Goal: Entertainment & Leisure: Consume media (video, audio)

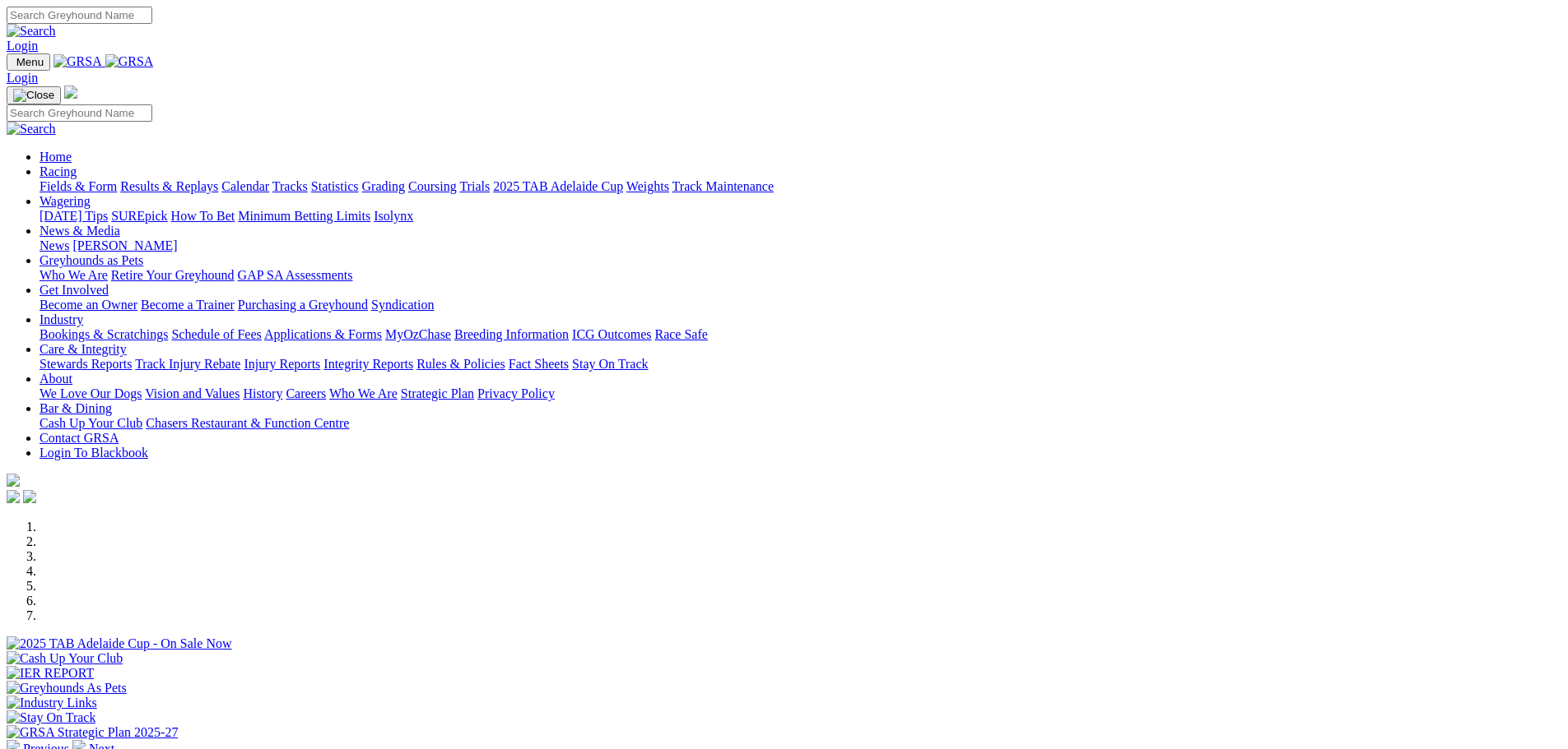
click at [76, 164] on link "Racing" at bounding box center [58, 171] width 37 height 14
click at [218, 180] on link "Results & Replays" at bounding box center [168, 187] width 98 height 14
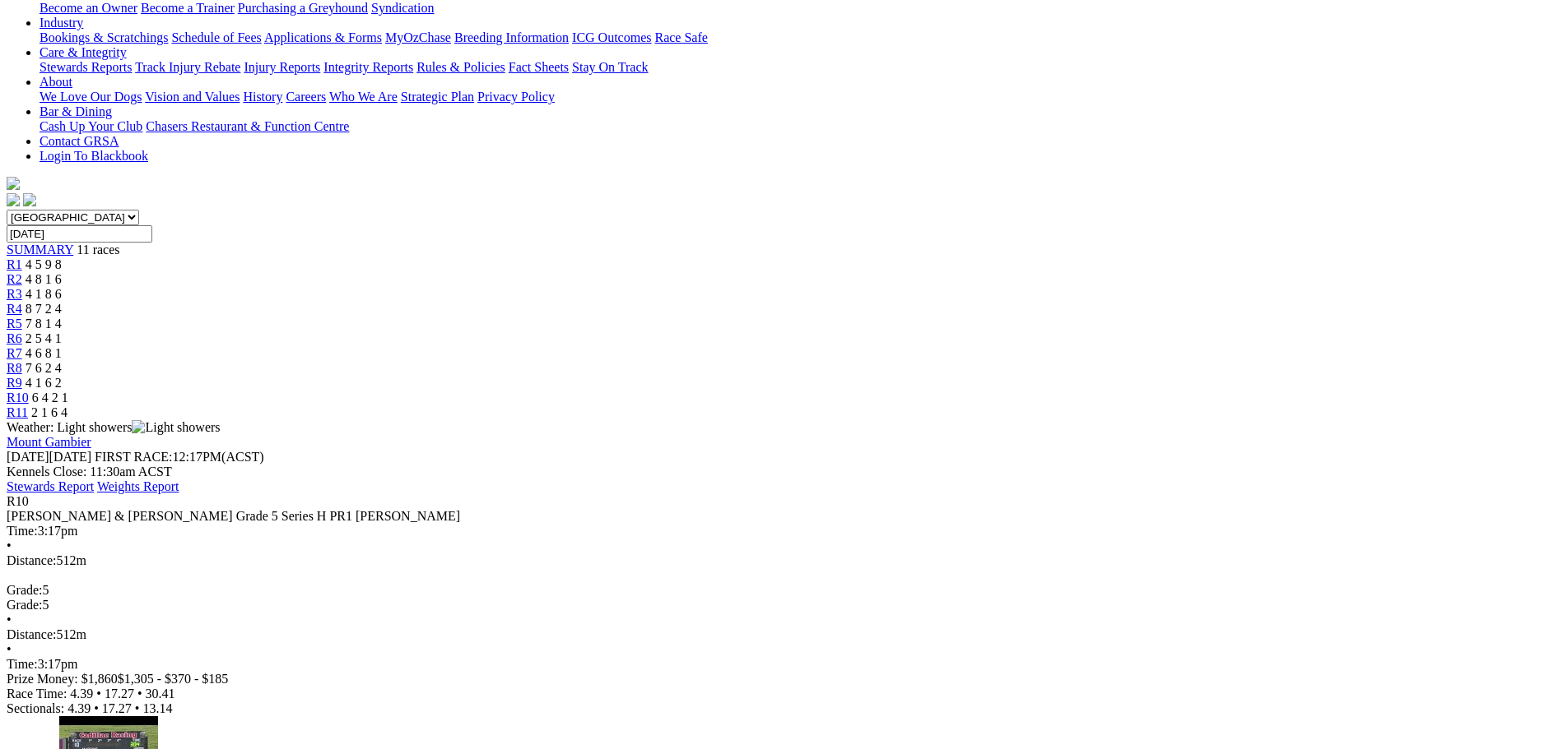
scroll to position [329, 0]
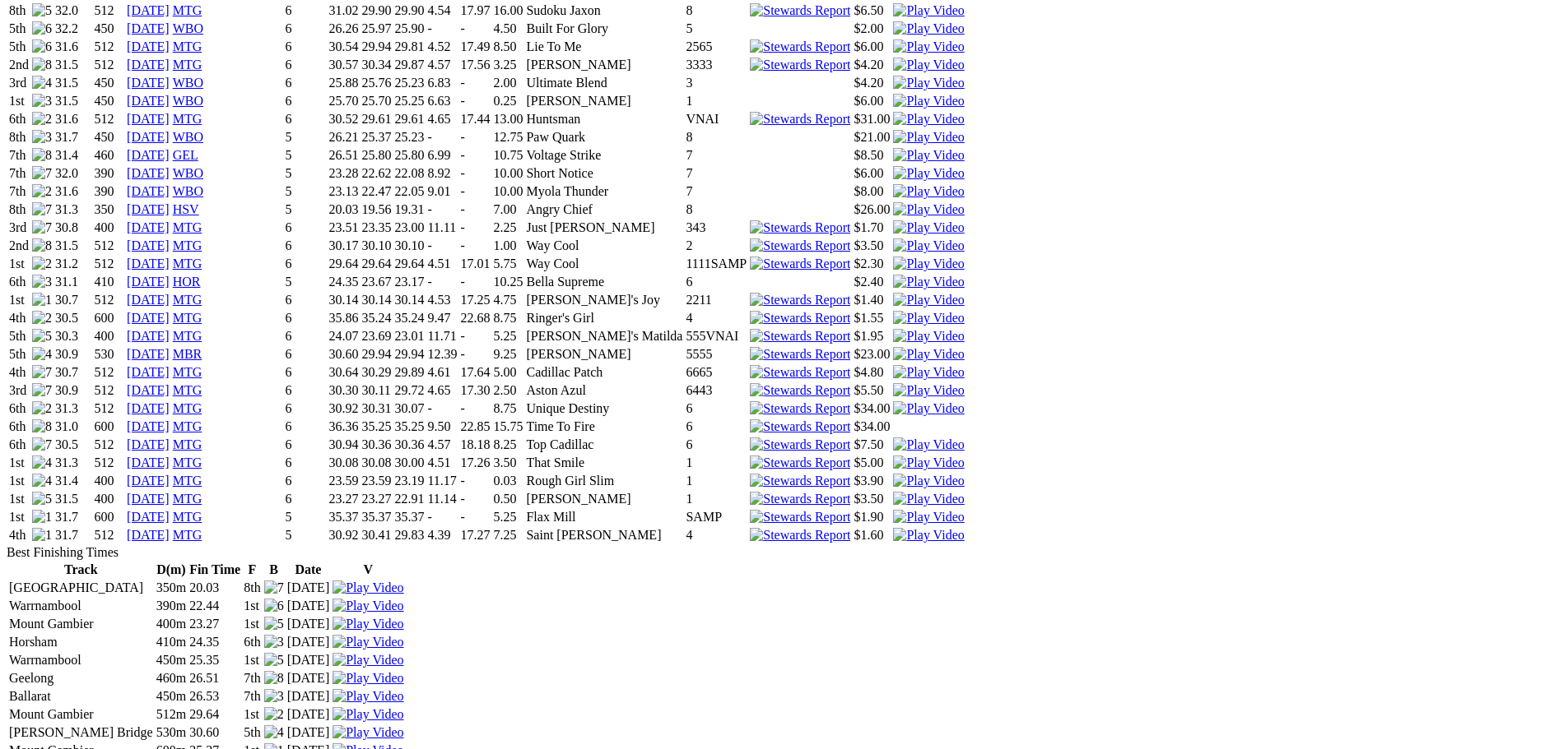
scroll to position [1316, 0]
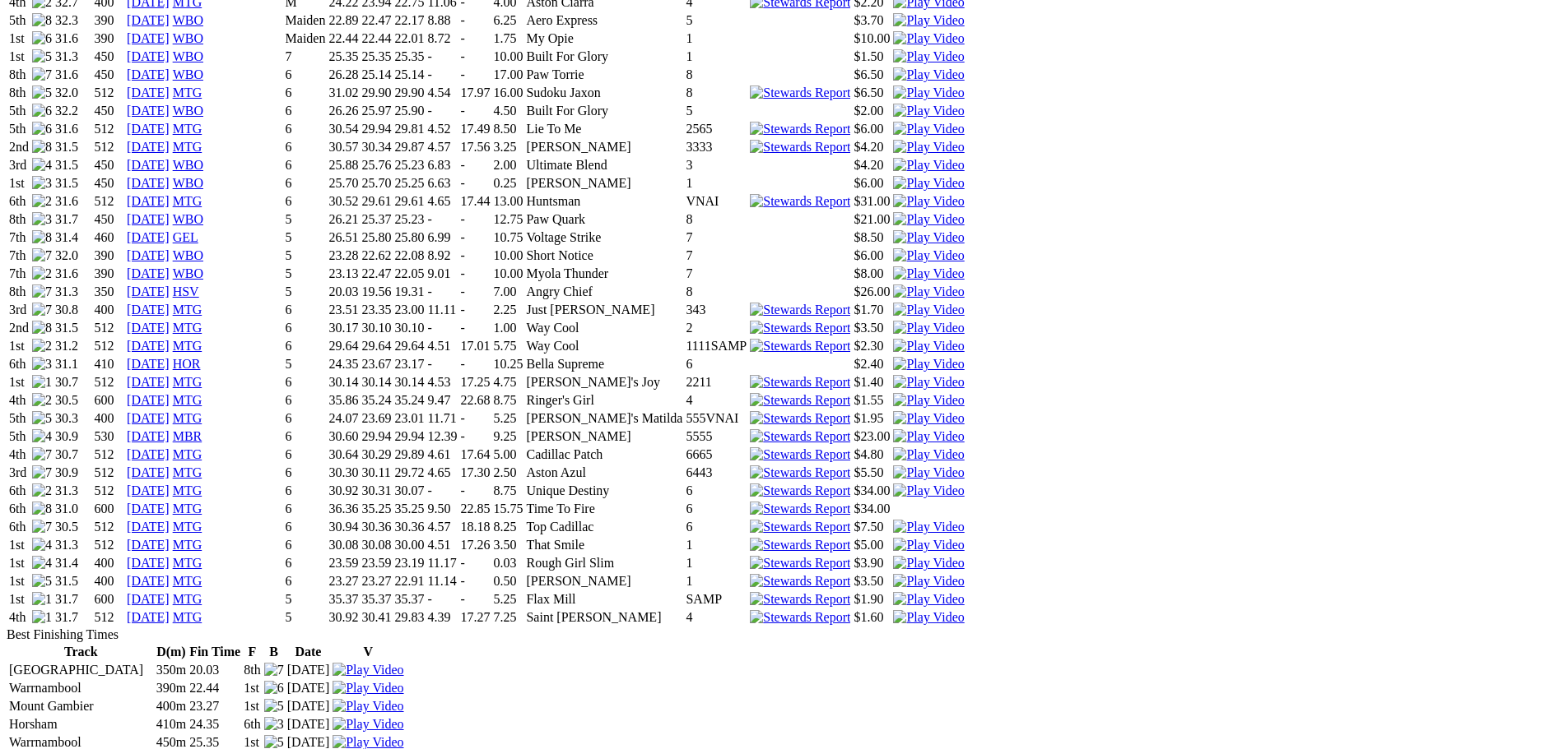
click at [964, 592] on img at bounding box center [928, 599] width 71 height 14
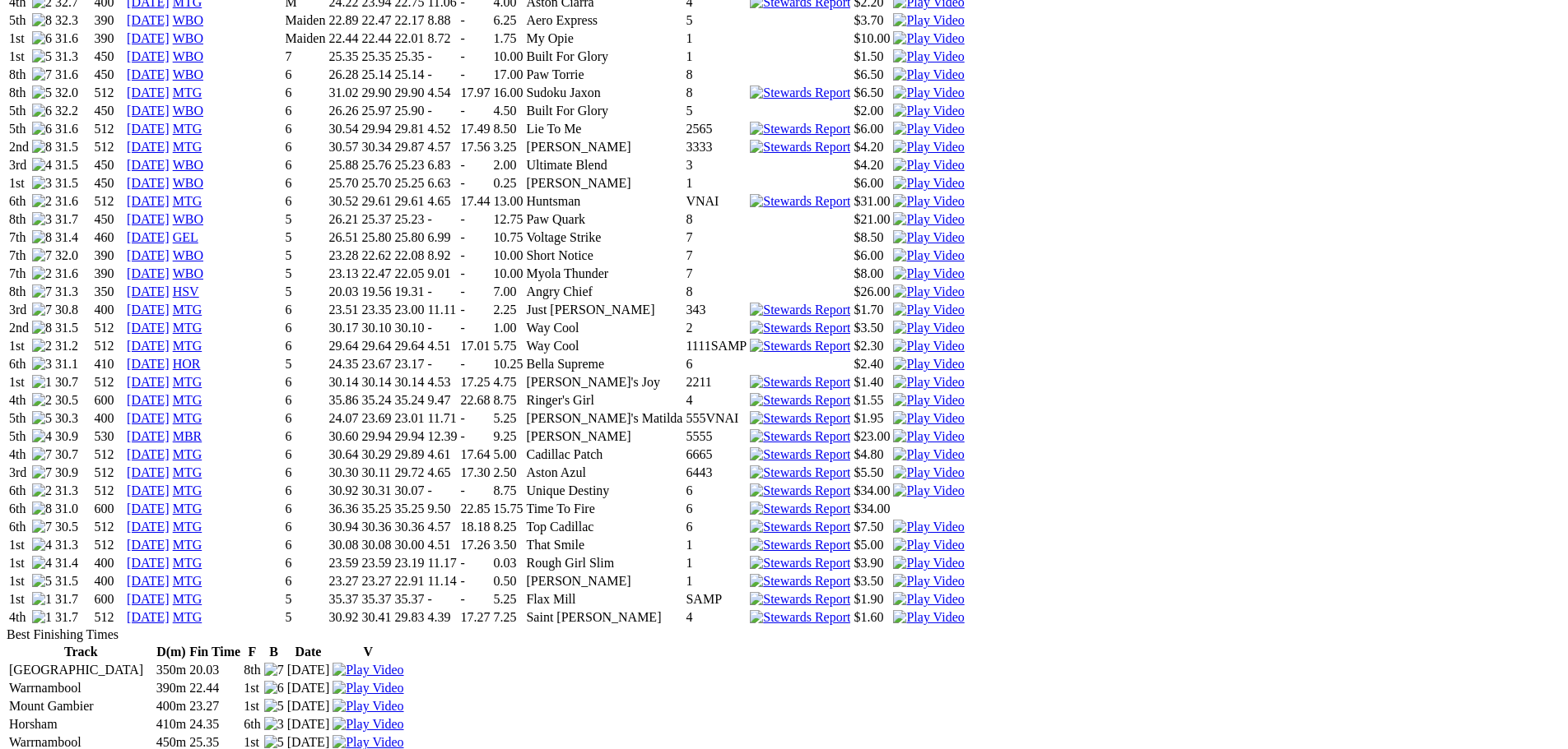
click at [964, 556] on img at bounding box center [928, 562] width 71 height 14
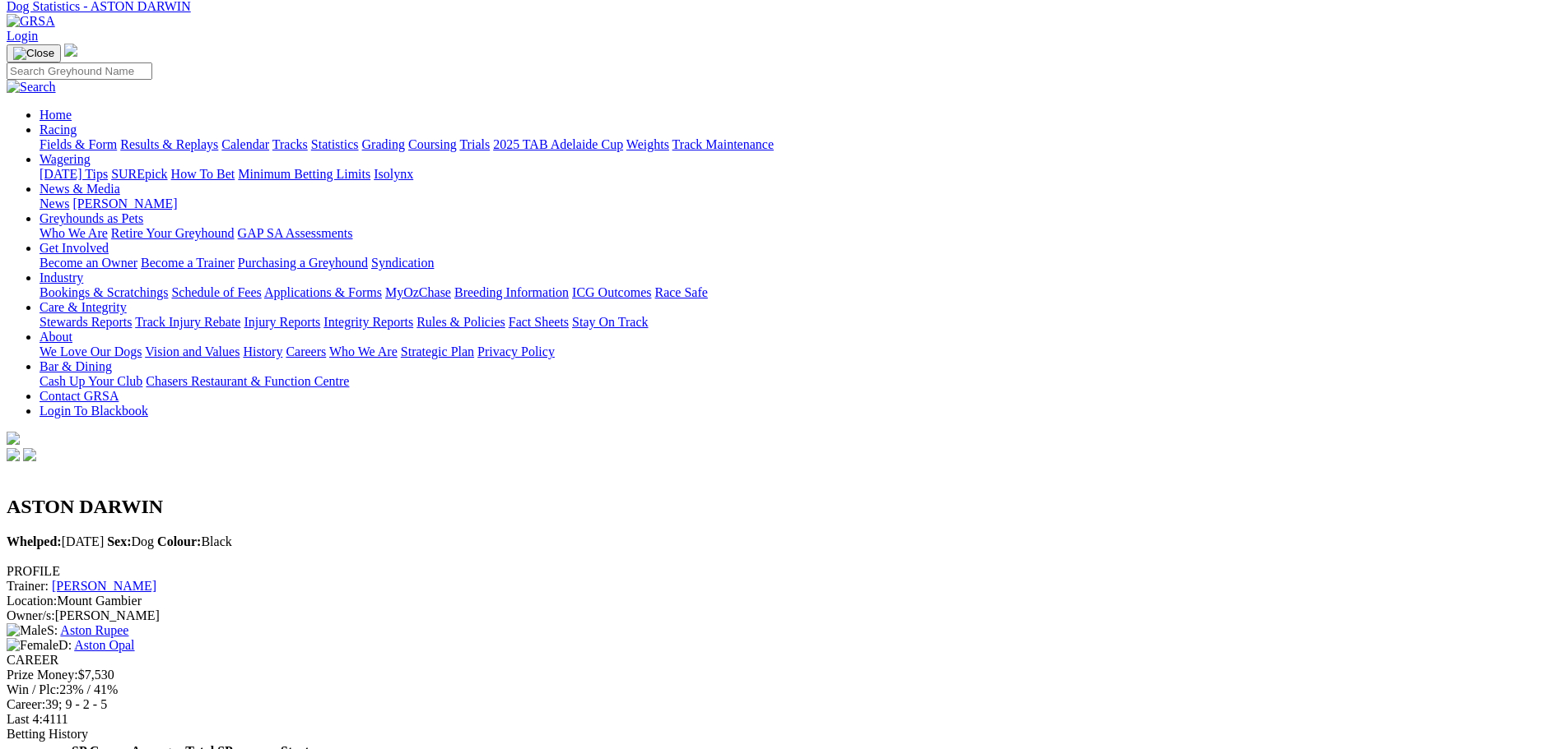
scroll to position [0, 0]
